Goal: Task Accomplishment & Management: Manage account settings

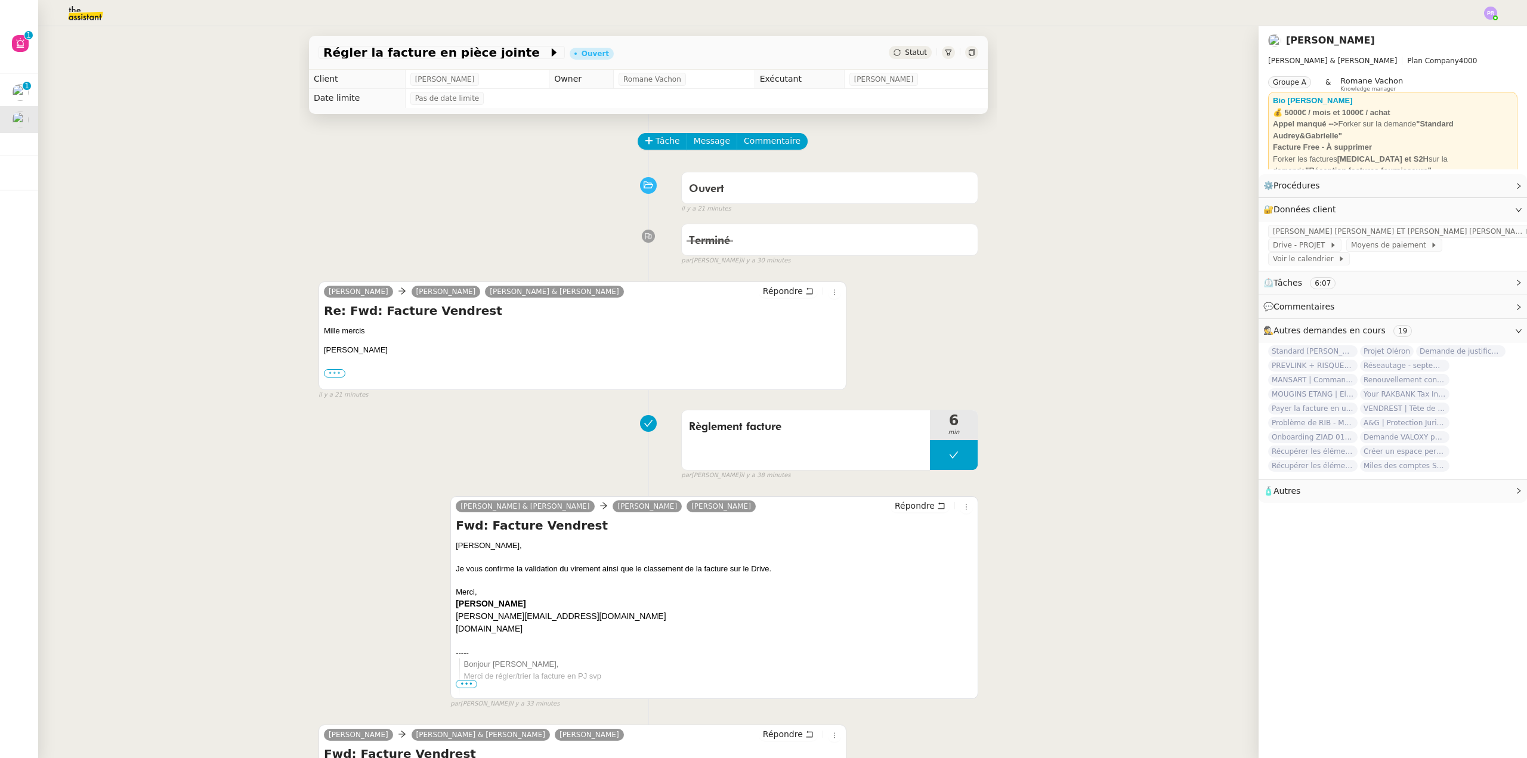
click at [336, 376] on label "•••" at bounding box center [334, 373] width 21 height 8
click at [0, 0] on input "•••" at bounding box center [0, 0] width 0 height 0
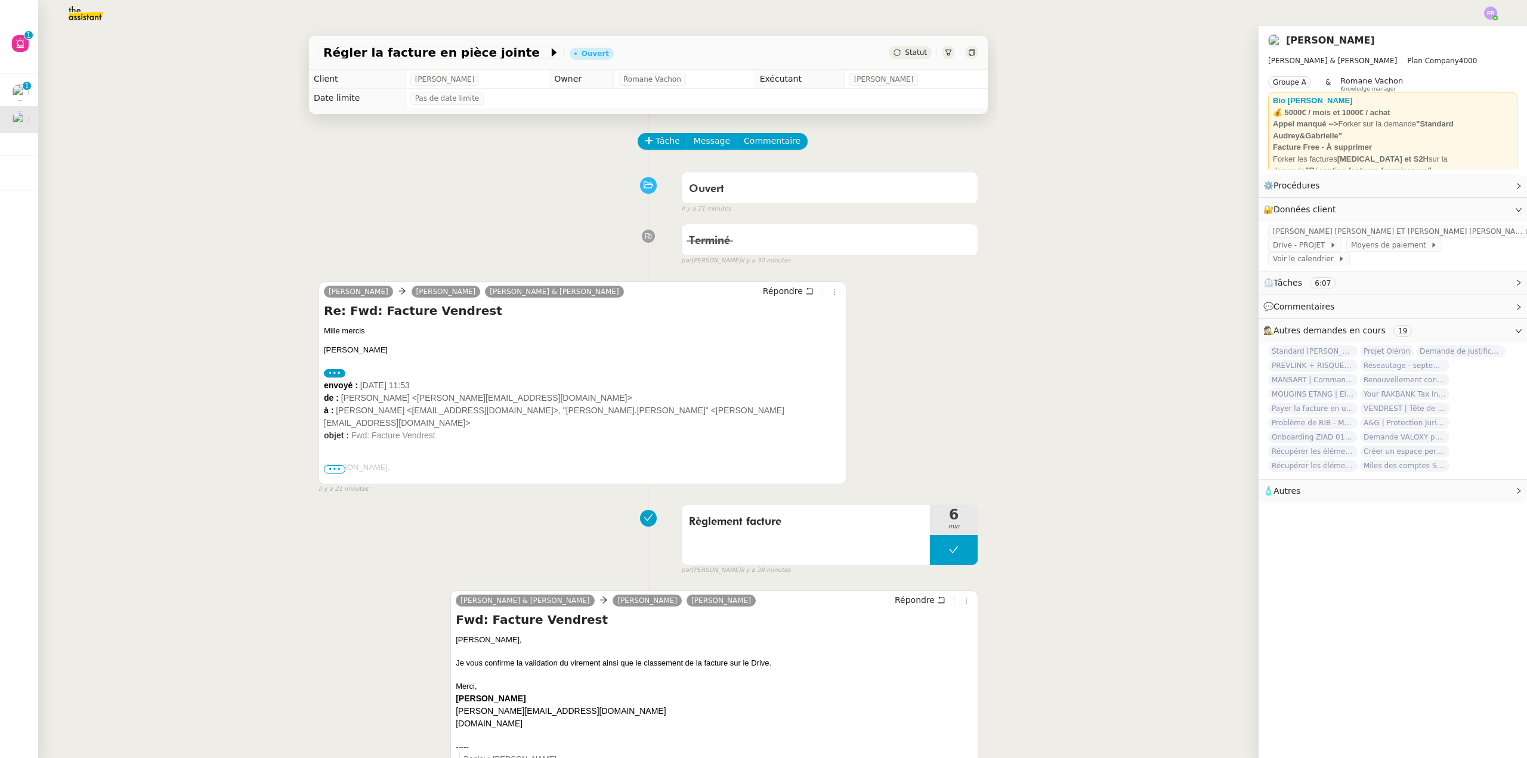
click at [333, 471] on span "•••" at bounding box center [334, 469] width 21 height 8
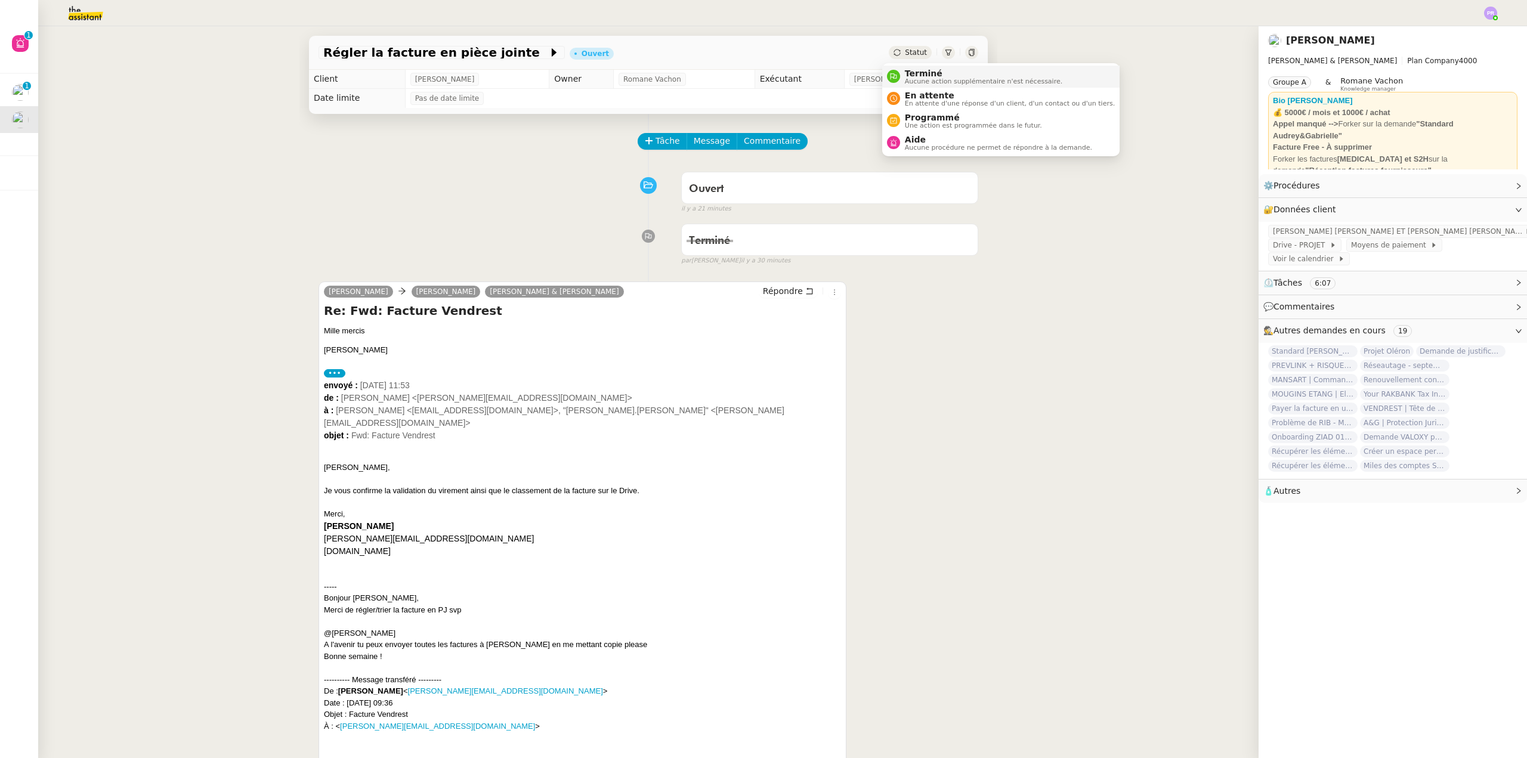
click at [927, 73] on span "Terminé" at bounding box center [983, 74] width 157 height 10
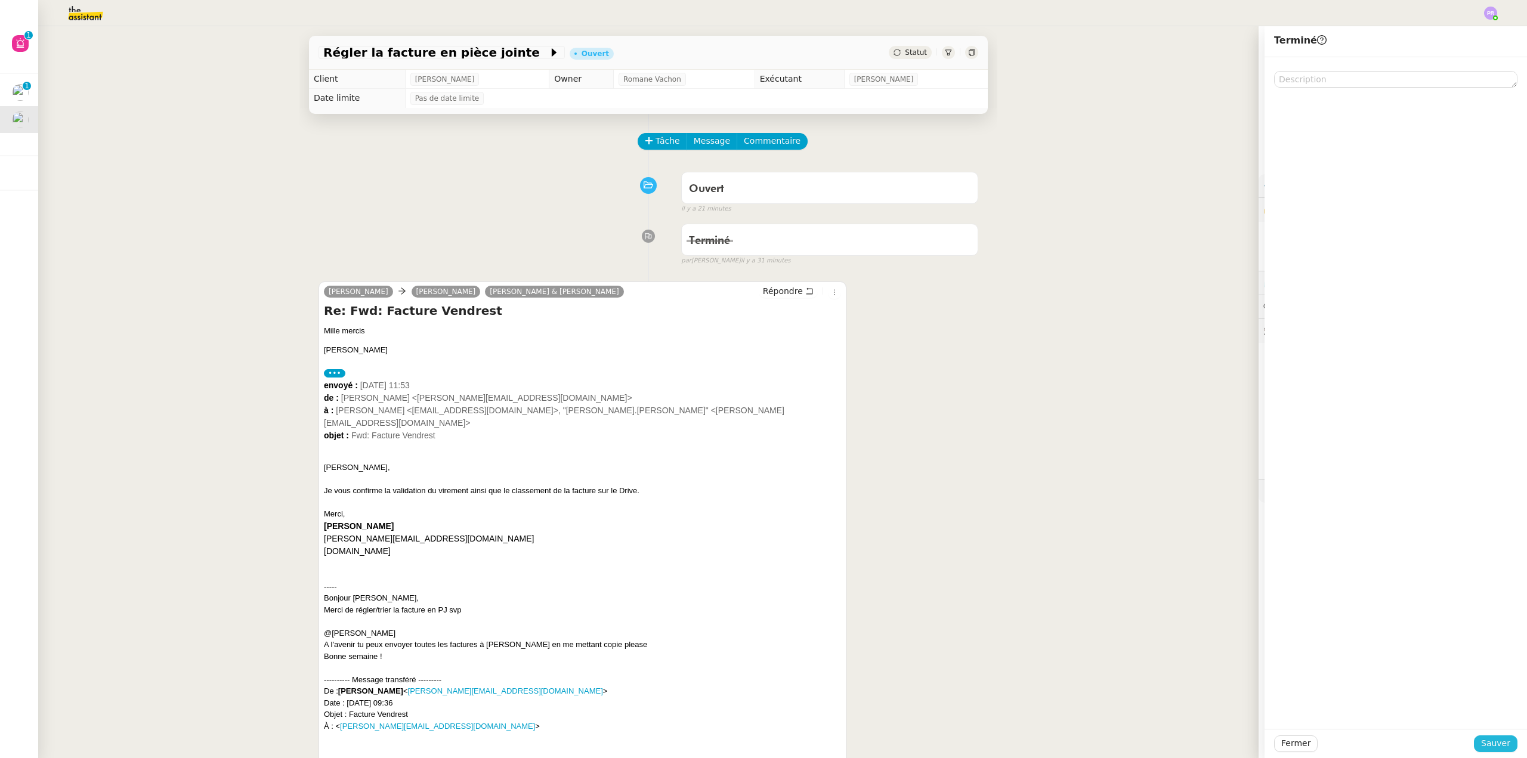
click at [1491, 745] on span "Sauver" at bounding box center [1495, 743] width 29 height 14
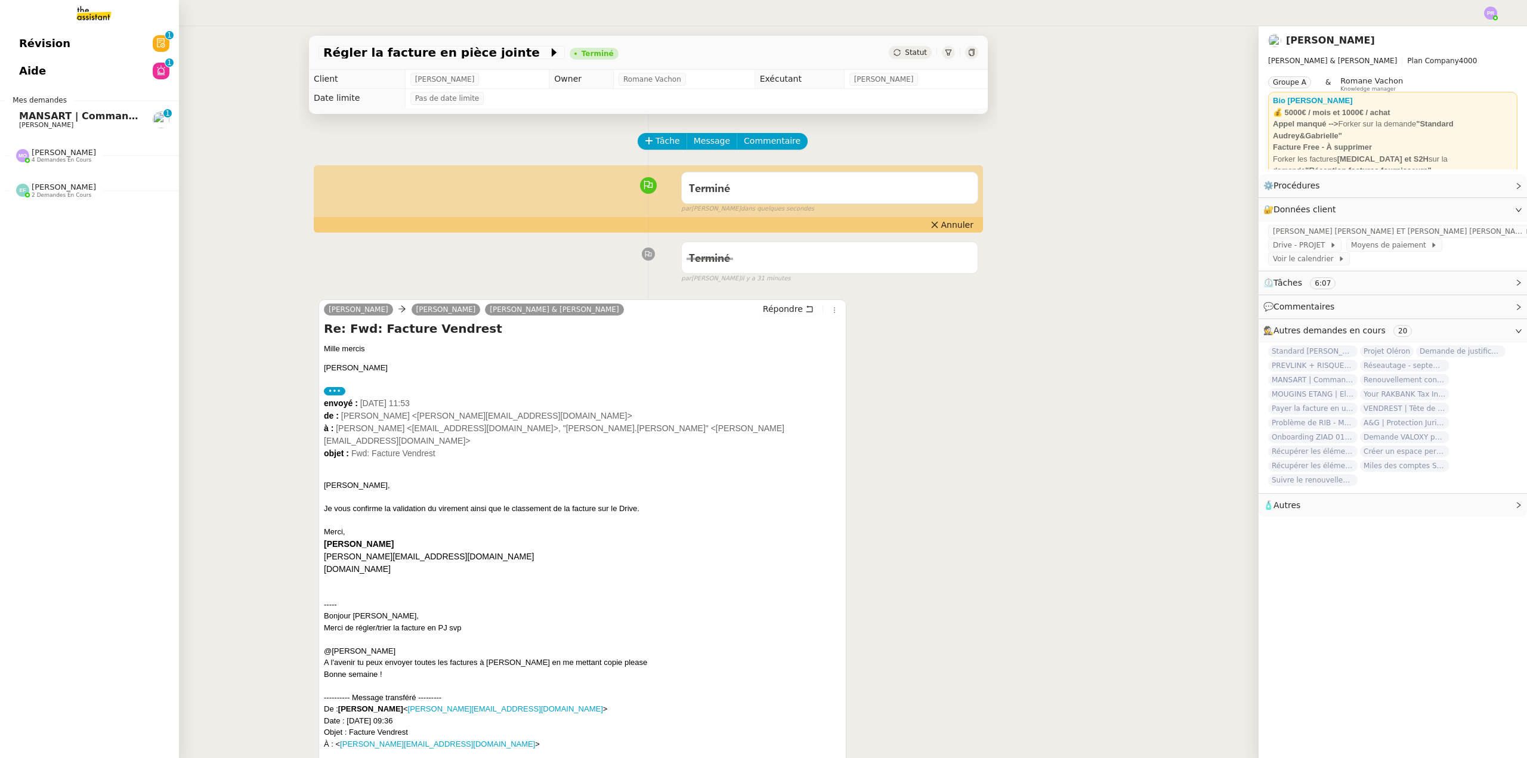
click at [78, 114] on span "MANSART | Commande Partie 1 (Mobilier+ Elec)" at bounding box center [147, 115] width 257 height 11
